Goal: Entertainment & Leisure: Browse casually

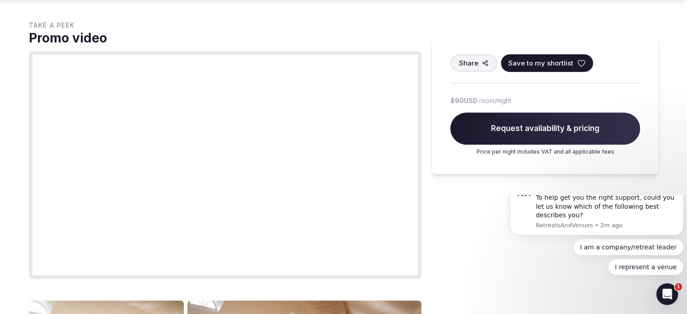
scroll to position [871, 0]
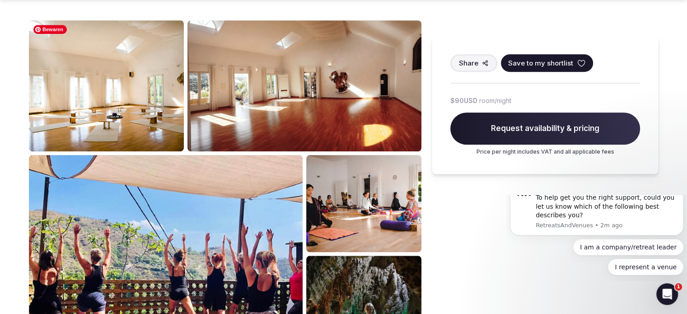
click at [155, 84] on img at bounding box center [106, 85] width 155 height 131
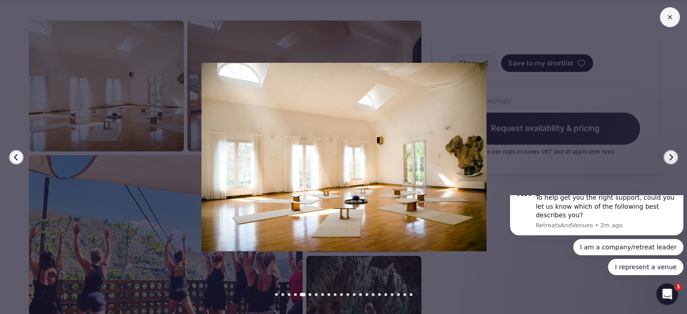
click at [673, 155] on icon "button" at bounding box center [670, 157] width 7 height 7
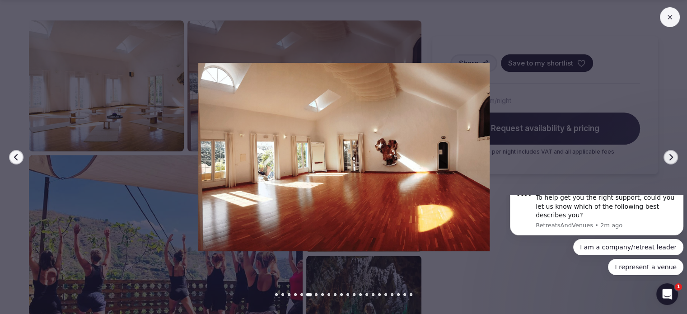
click at [673, 155] on icon "button" at bounding box center [670, 157] width 7 height 7
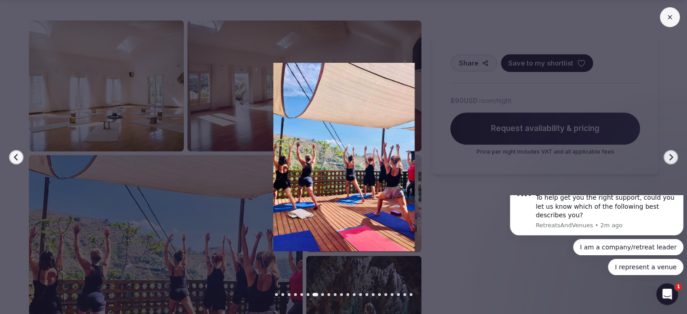
click at [673, 155] on icon "button" at bounding box center [670, 157] width 7 height 7
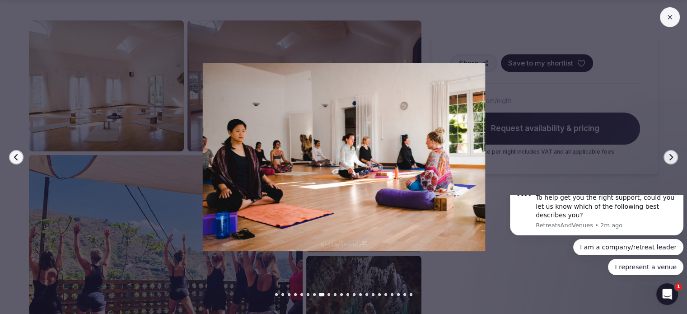
click at [673, 155] on icon "button" at bounding box center [670, 157] width 7 height 7
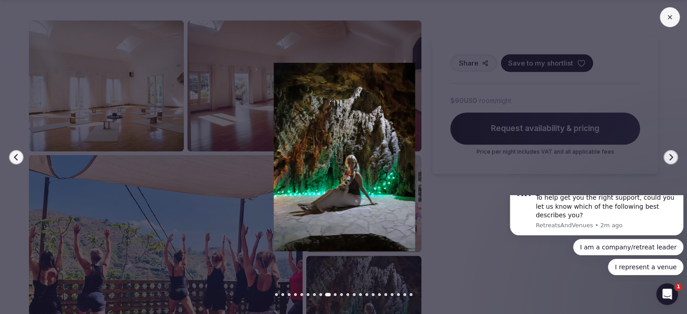
click at [673, 155] on icon "button" at bounding box center [670, 157] width 7 height 7
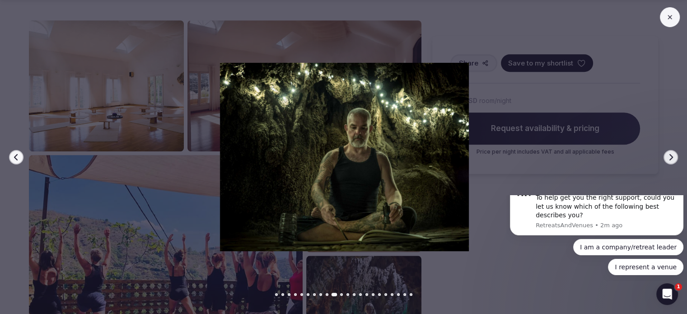
click at [673, 155] on icon "button" at bounding box center [670, 157] width 7 height 7
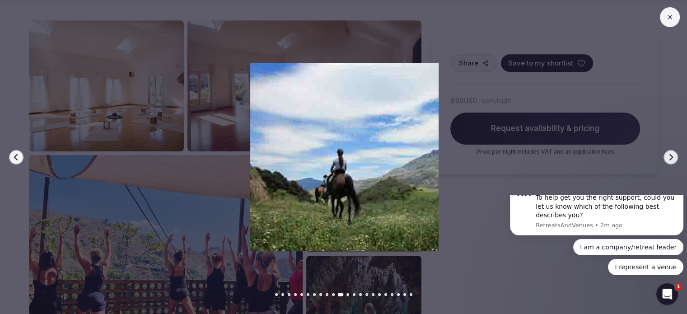
click at [673, 155] on icon "button" at bounding box center [670, 157] width 7 height 7
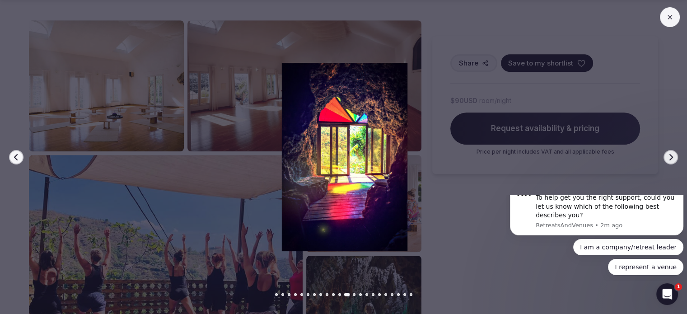
click at [673, 155] on icon "button" at bounding box center [670, 157] width 7 height 7
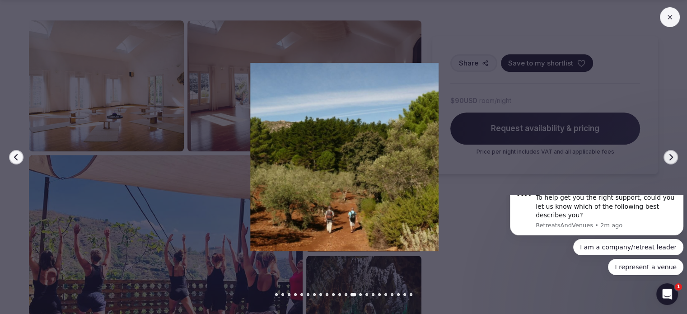
click at [673, 155] on icon "button" at bounding box center [670, 157] width 7 height 7
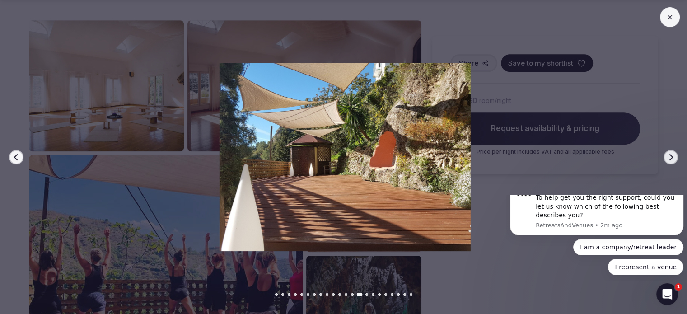
click at [673, 155] on icon "button" at bounding box center [670, 157] width 7 height 7
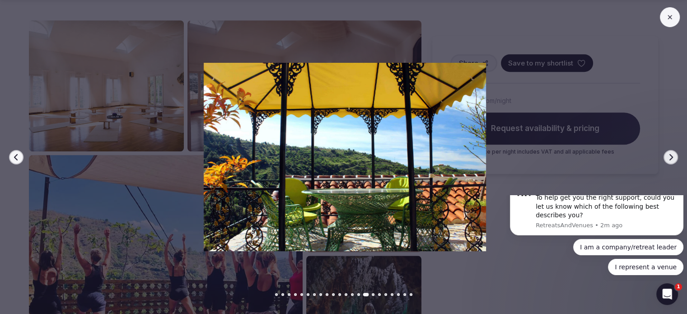
click at [673, 155] on icon "button" at bounding box center [670, 157] width 7 height 7
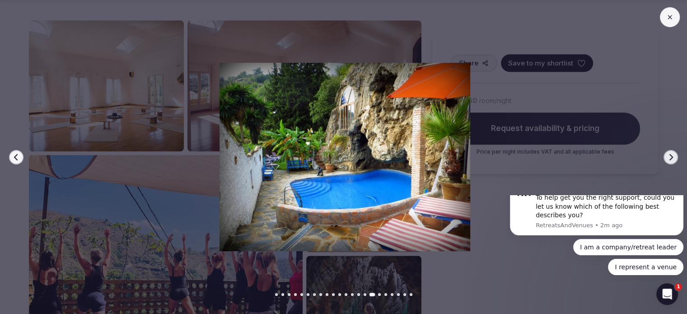
click at [673, 155] on icon "button" at bounding box center [670, 157] width 7 height 7
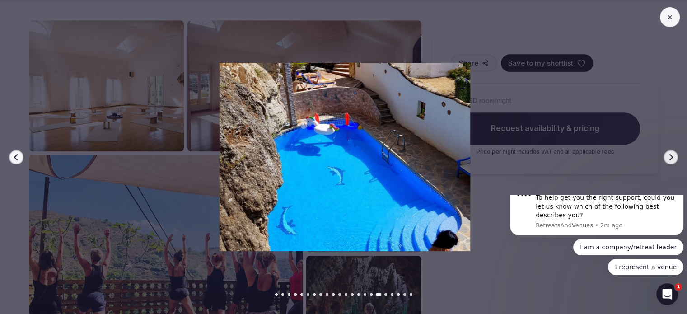
click at [673, 155] on icon "button" at bounding box center [670, 157] width 7 height 7
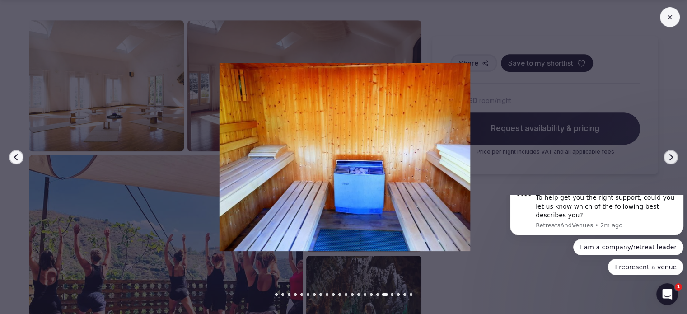
click at [673, 155] on icon "button" at bounding box center [670, 157] width 7 height 7
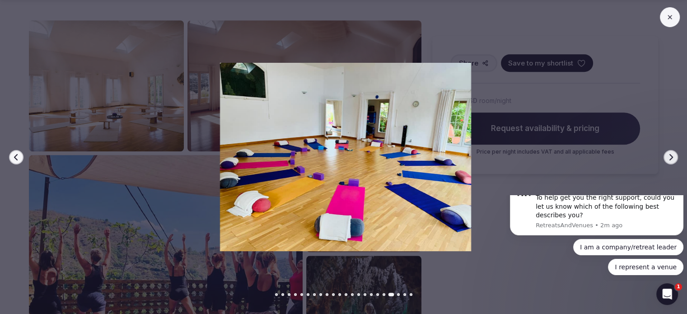
click at [16, 156] on icon "button" at bounding box center [16, 157] width 7 height 7
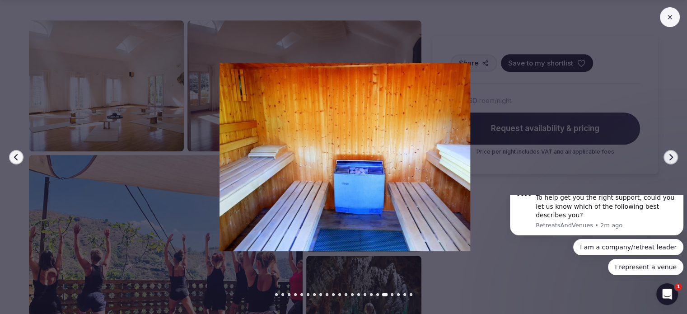
click at [16, 156] on icon "button" at bounding box center [16, 157] width 7 height 7
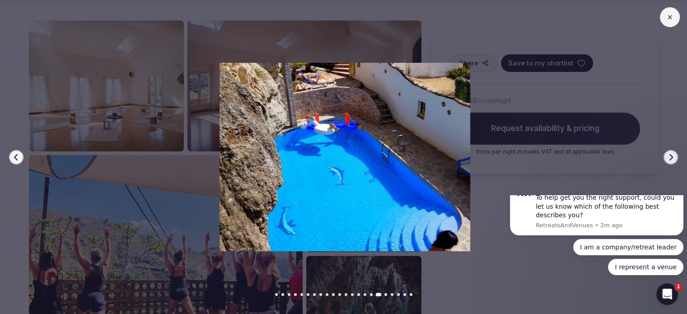
click at [16, 156] on icon "button" at bounding box center [16, 157] width 7 height 7
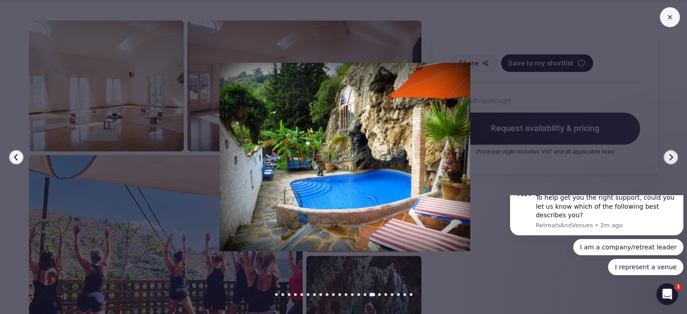
click at [16, 156] on icon "button" at bounding box center [16, 157] width 7 height 7
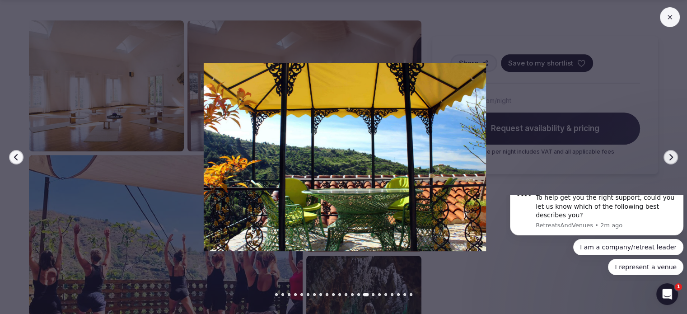
click at [15, 156] on icon "button" at bounding box center [16, 157] width 4 height 6
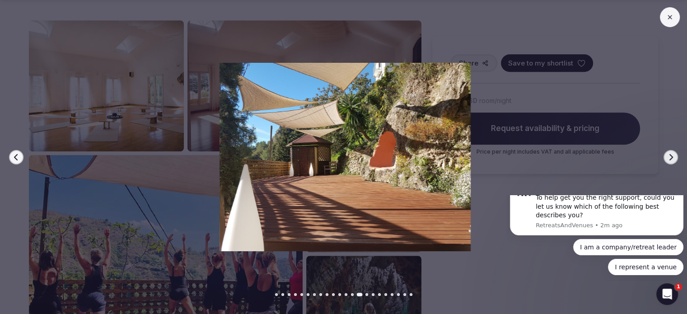
click at [15, 156] on icon "button" at bounding box center [16, 157] width 4 height 6
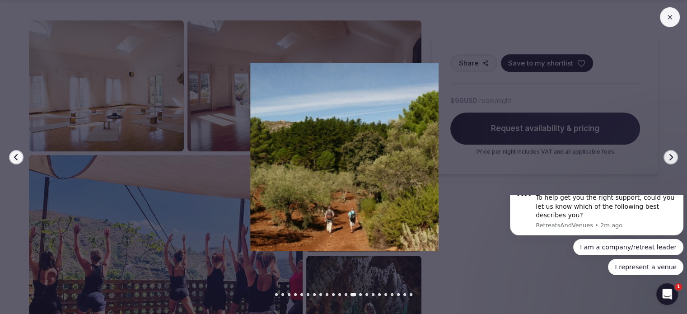
click at [15, 156] on icon "button" at bounding box center [16, 157] width 4 height 6
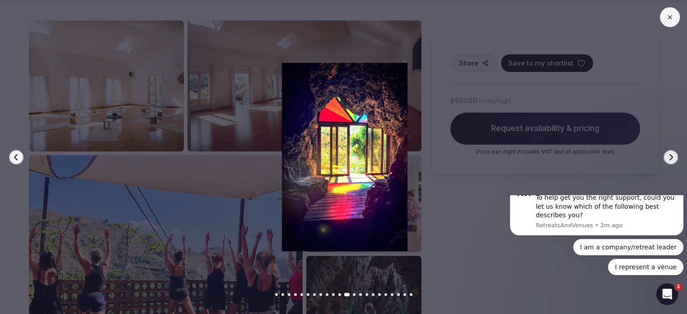
click at [15, 156] on icon "button" at bounding box center [16, 157] width 4 height 6
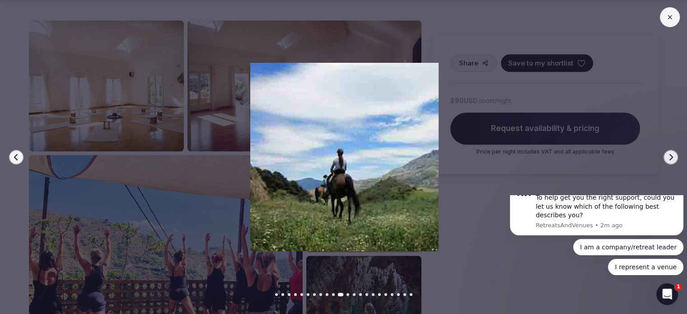
click at [15, 156] on icon "button" at bounding box center [16, 157] width 4 height 6
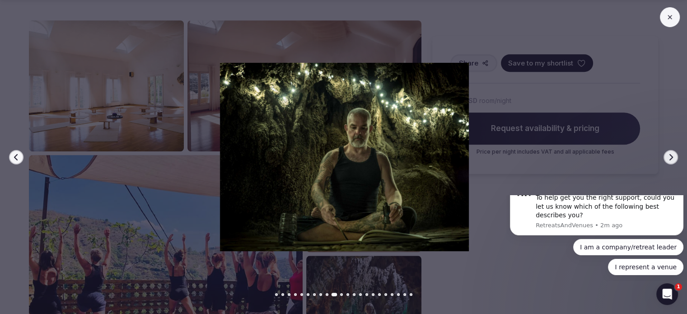
click at [15, 156] on icon "button" at bounding box center [16, 157] width 4 height 6
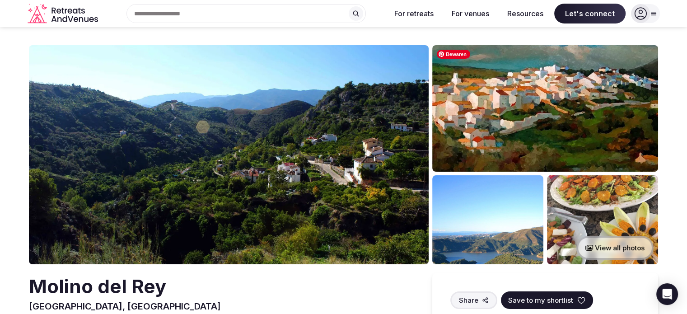
click at [564, 103] on img at bounding box center [545, 108] width 226 height 126
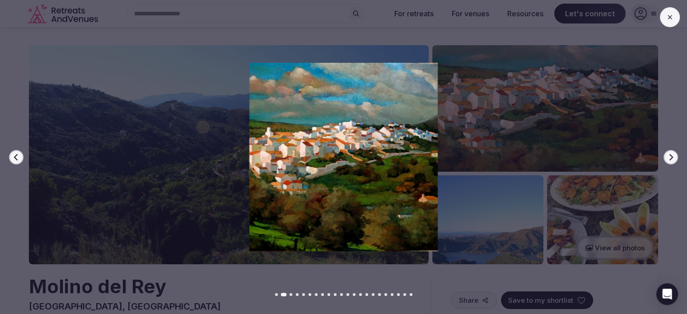
click at [670, 158] on icon "button" at bounding box center [671, 157] width 4 height 6
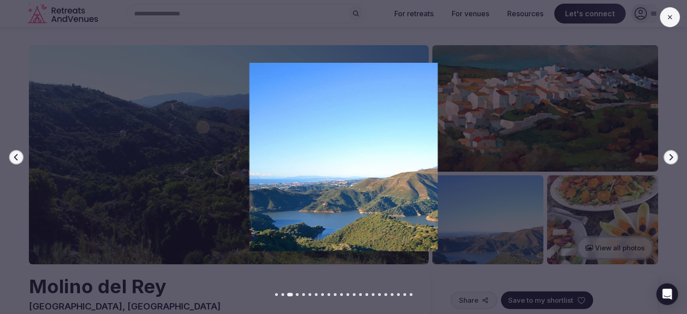
click at [670, 158] on icon "button" at bounding box center [671, 157] width 4 height 6
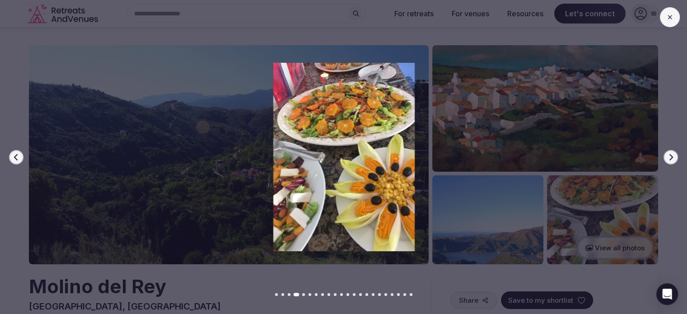
click at [670, 158] on icon "button" at bounding box center [671, 157] width 4 height 6
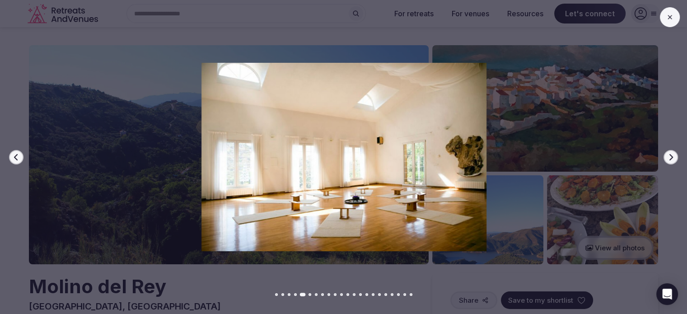
click at [670, 158] on icon "button" at bounding box center [671, 157] width 4 height 6
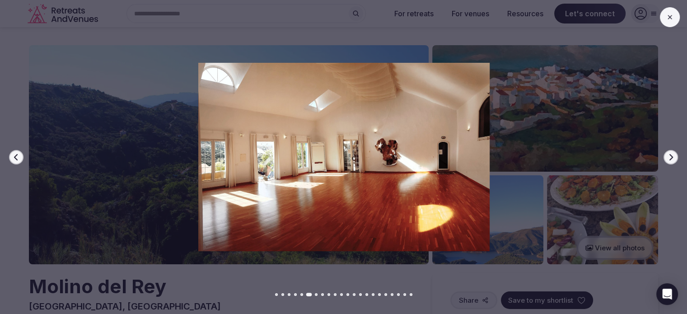
click at [670, 158] on icon "button" at bounding box center [671, 157] width 4 height 6
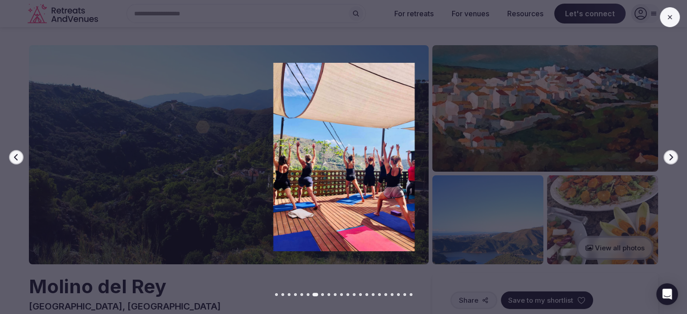
click at [670, 158] on icon "button" at bounding box center [671, 157] width 4 height 6
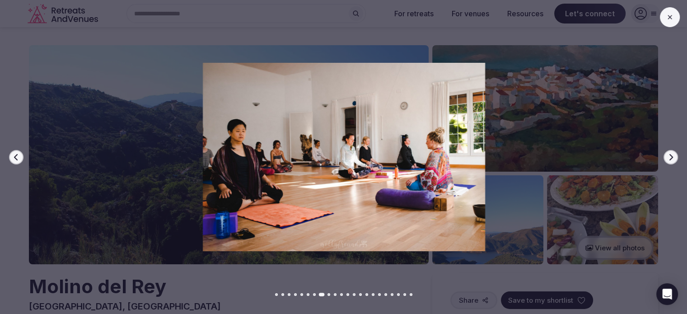
click at [670, 158] on icon "button" at bounding box center [671, 157] width 4 height 6
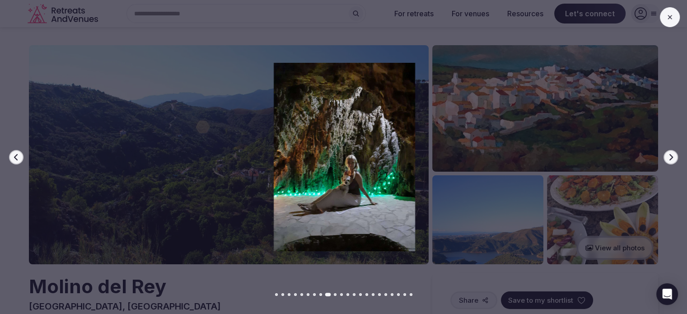
click at [670, 158] on icon "button" at bounding box center [671, 157] width 4 height 6
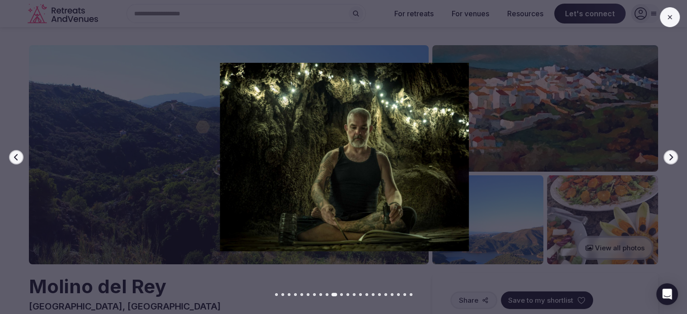
click at [670, 158] on icon "button" at bounding box center [671, 157] width 4 height 6
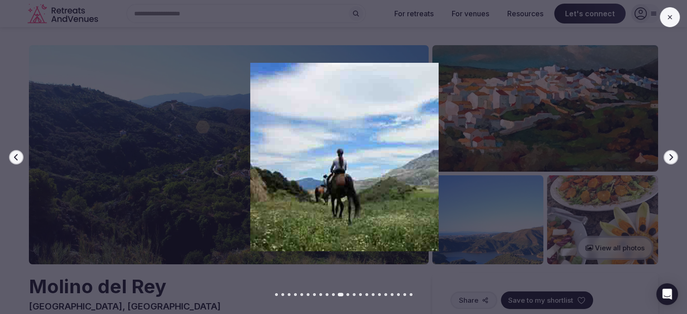
click at [668, 18] on icon at bounding box center [669, 17] width 7 height 7
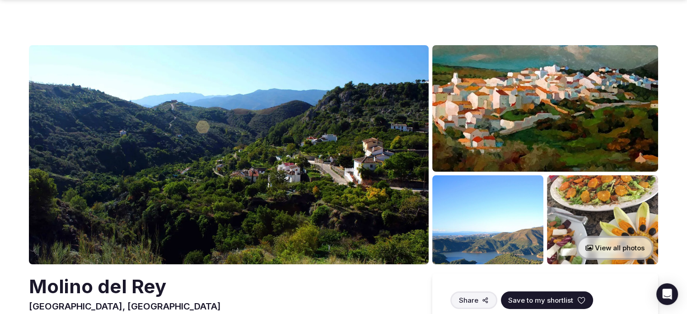
scroll to position [274, 0]
